Goal: Task Accomplishment & Management: Manage account settings

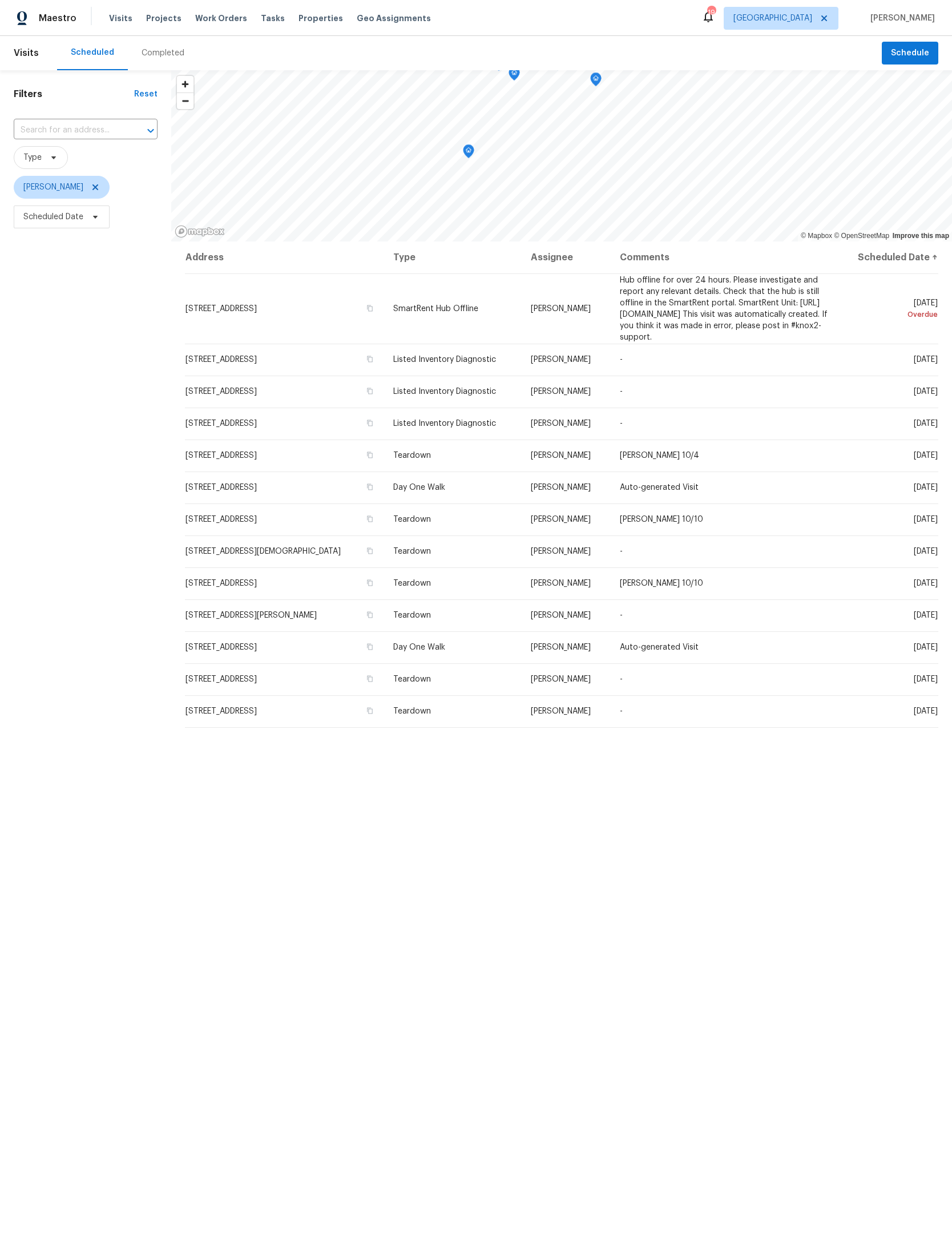
scroll to position [2, 0]
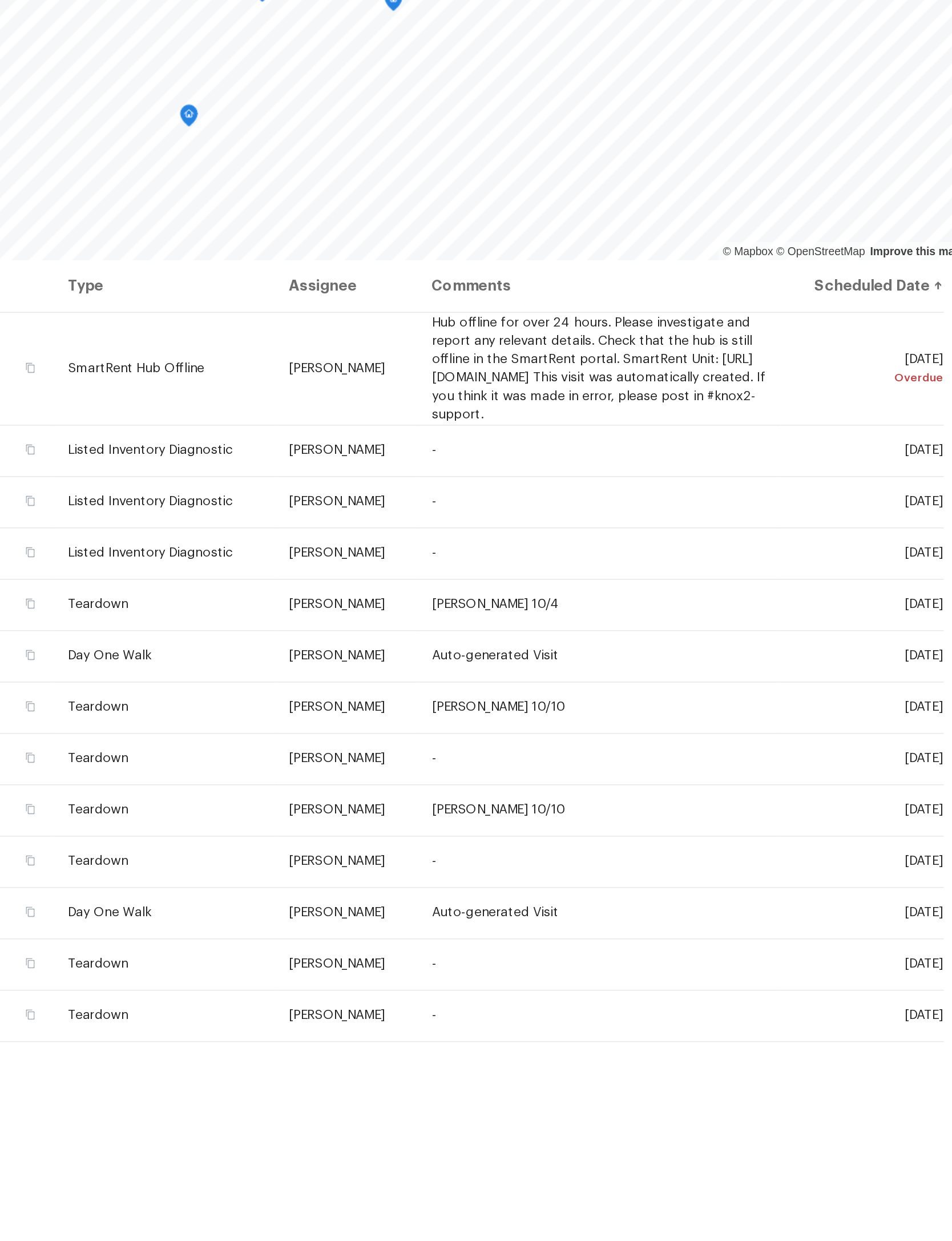
click at [0, 0] on span at bounding box center [0, 0] width 0 height 0
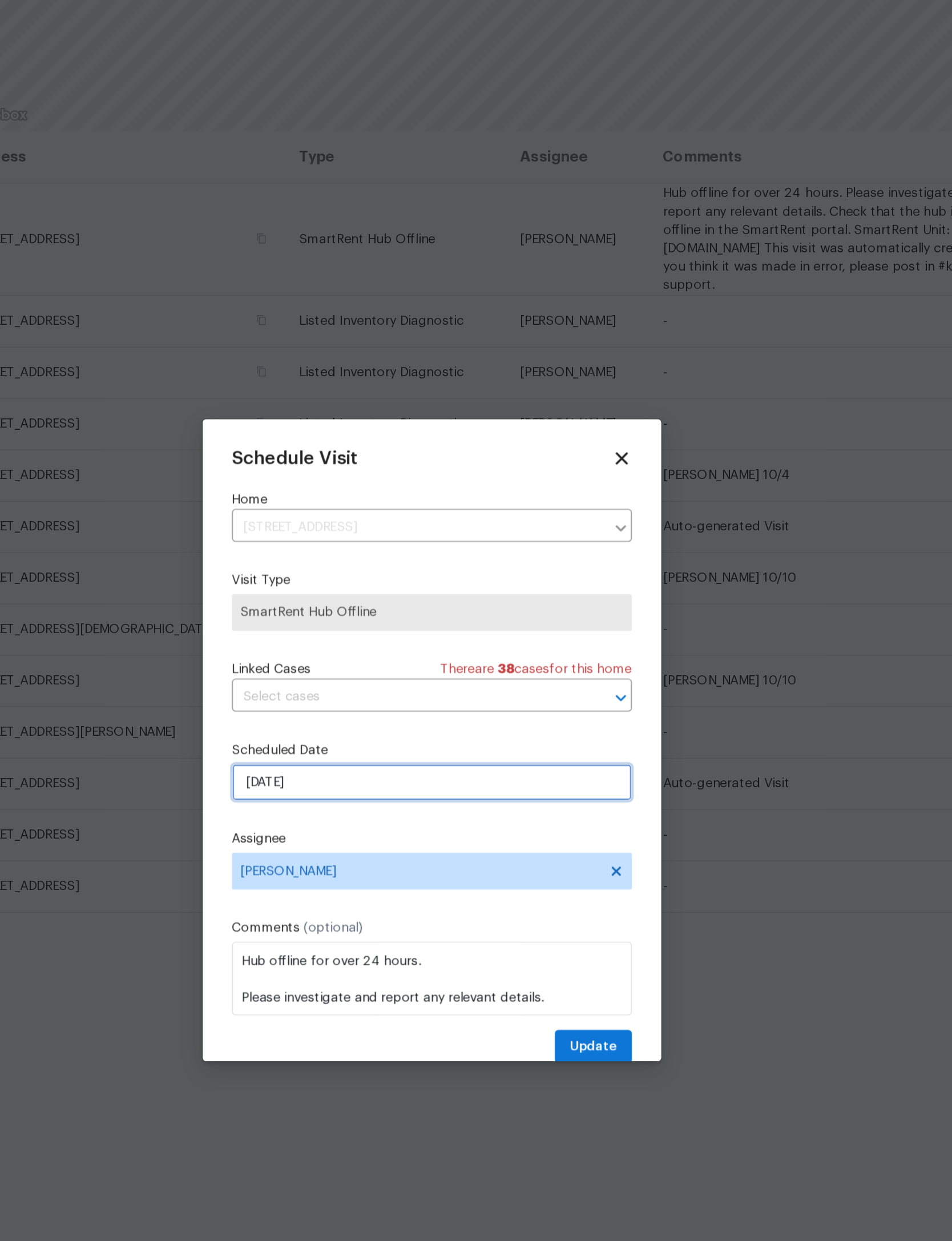
click at [352, 635] on input "[DATE]" at bounding box center [476, 646] width 249 height 23
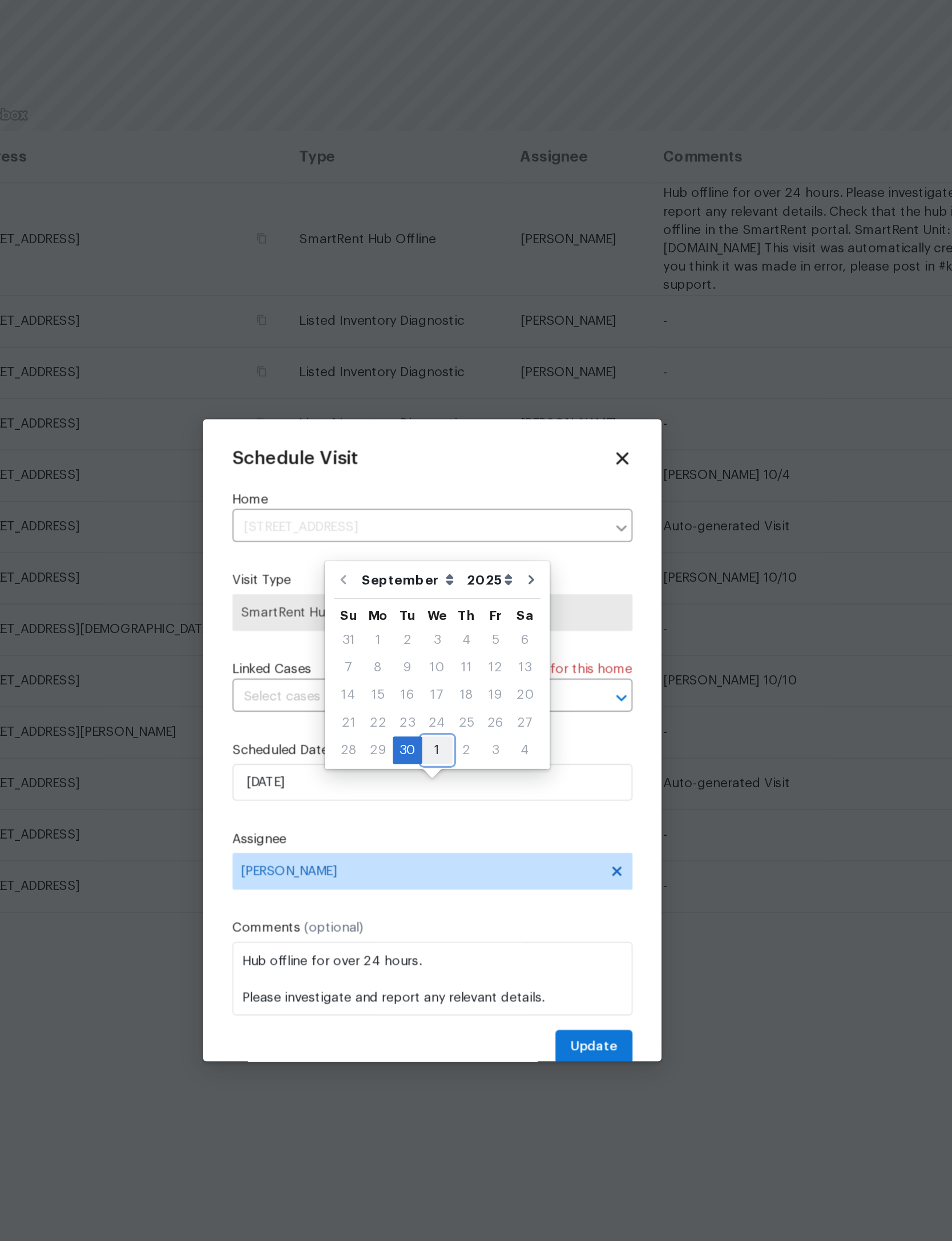
click at [470, 618] on div "1" at bounding box center [479, 626] width 19 height 16
type input "[DATE]"
select select "9"
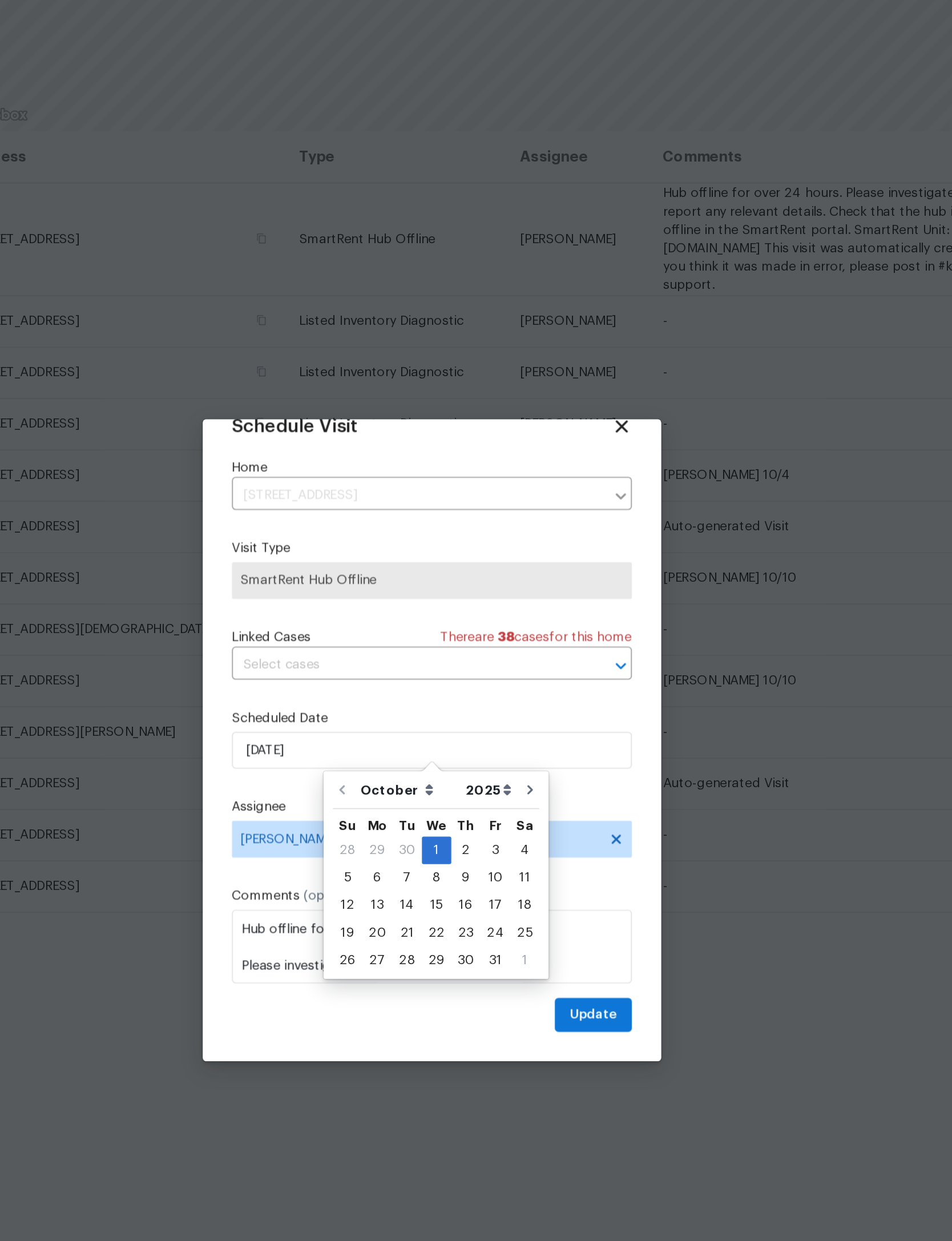
scroll to position [38, 0]
click at [470, 681] on div "1" at bounding box center [478, 689] width 18 height 16
click at [562, 784] on span "Update" at bounding box center [576, 791] width 30 height 14
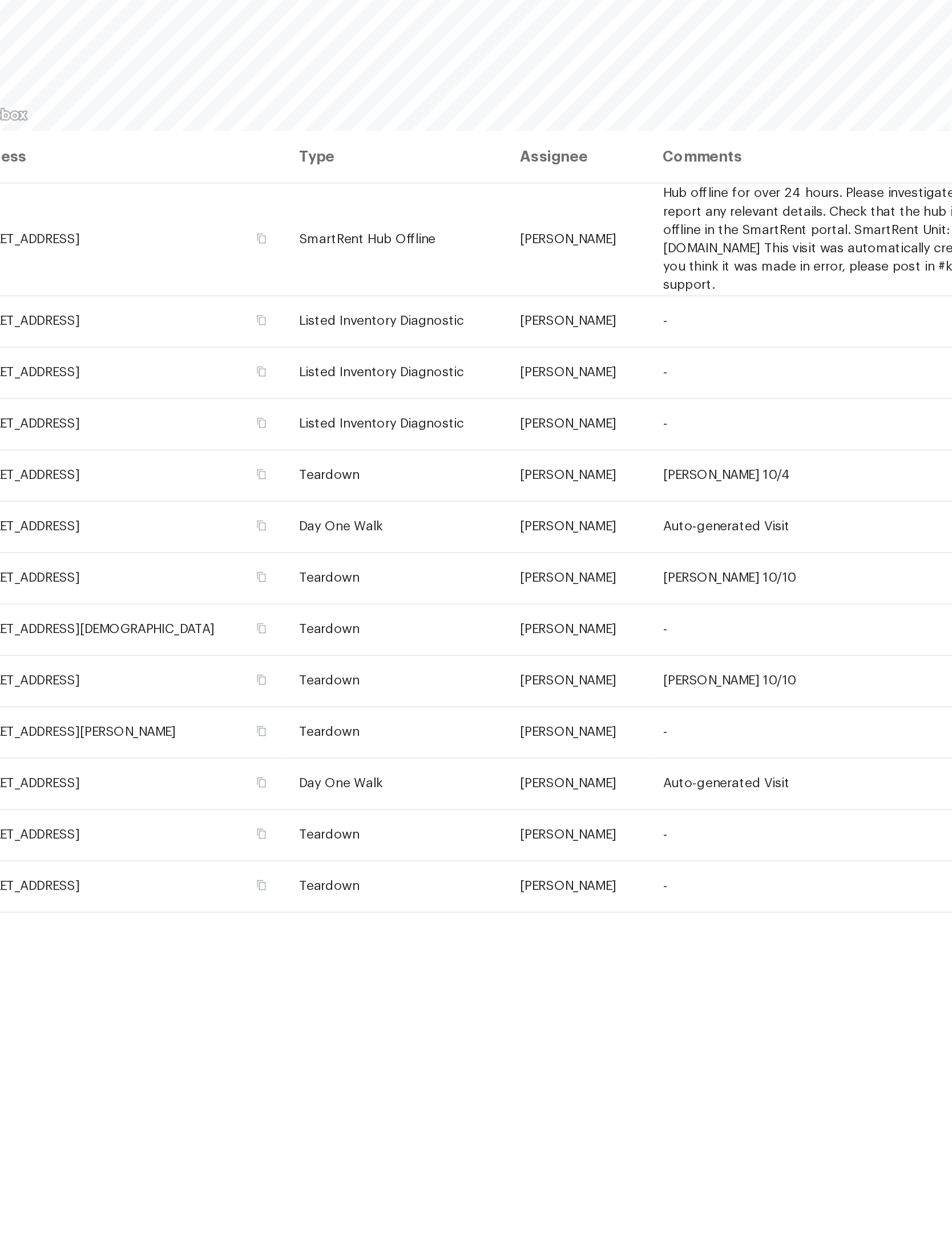
scroll to position [0, 0]
